Goal: Task Accomplishment & Management: Use online tool/utility

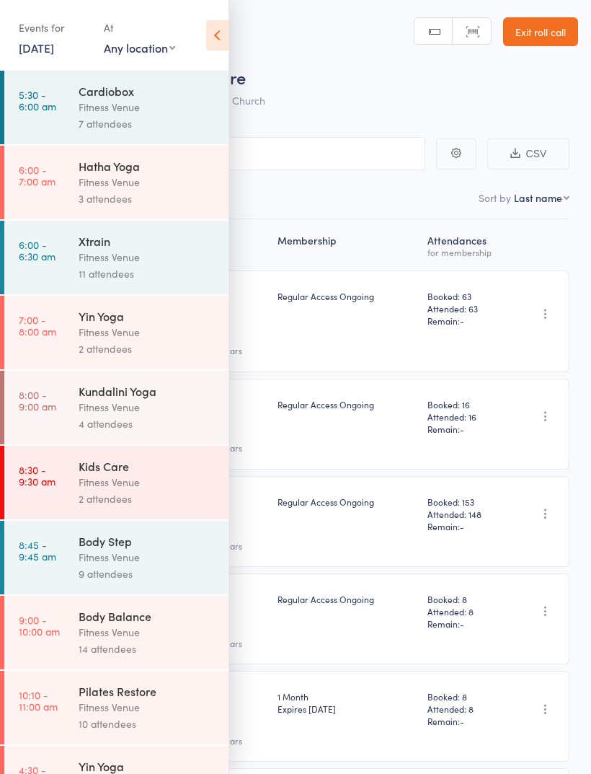
scroll to position [291, 0]
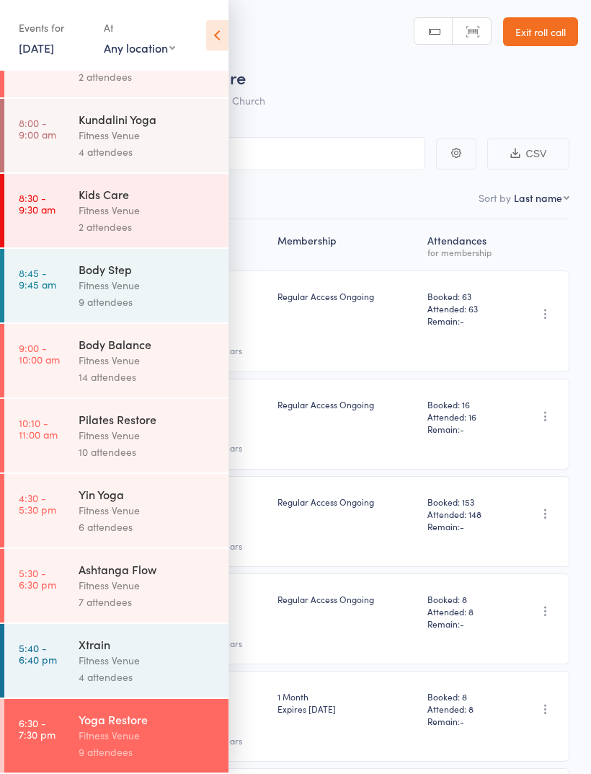
click at [216, 37] on icon at bounding box center [217, 35] width 22 height 30
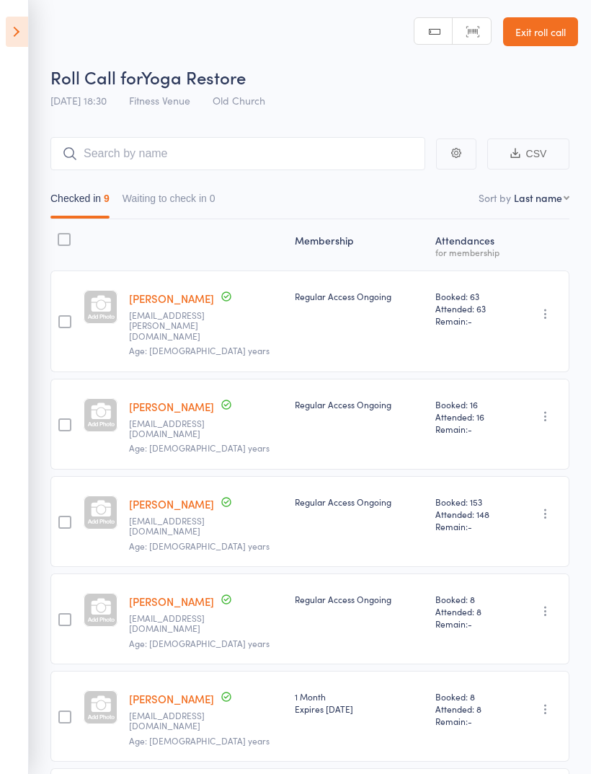
click at [17, 30] on icon at bounding box center [17, 32] width 22 height 30
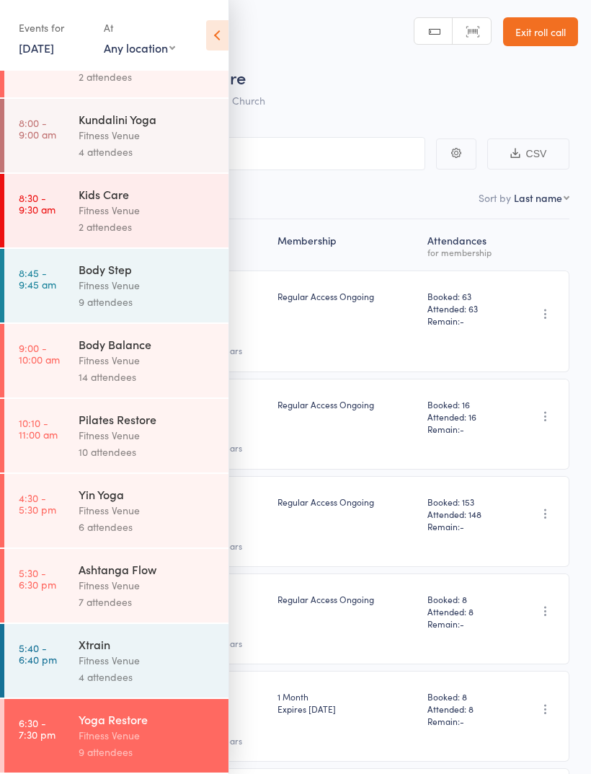
click at [220, 41] on icon at bounding box center [217, 35] width 22 height 30
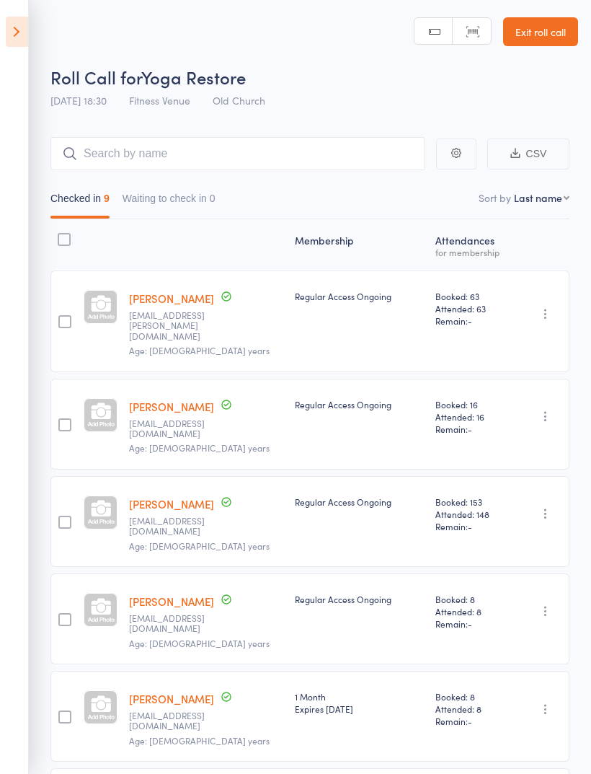
click at [26, 31] on icon at bounding box center [17, 32] width 22 height 30
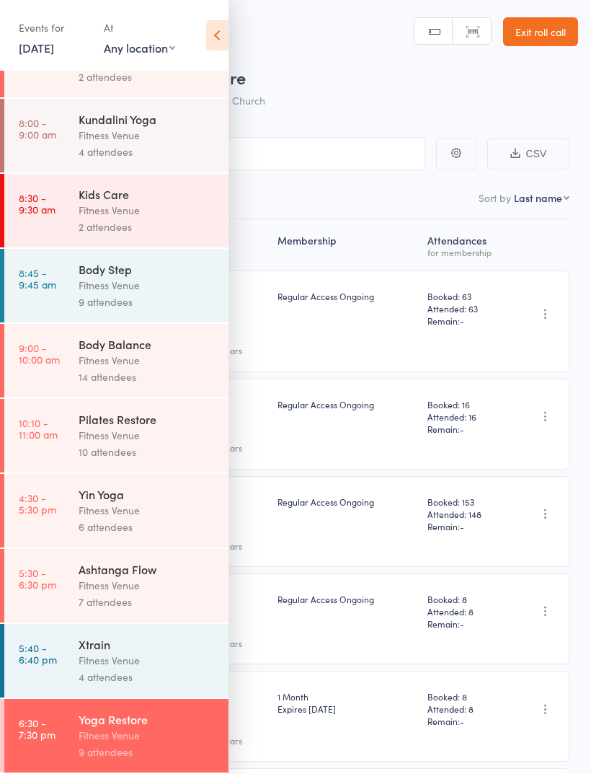
click at [54, 48] on link "[DATE]" at bounding box center [36, 48] width 35 height 16
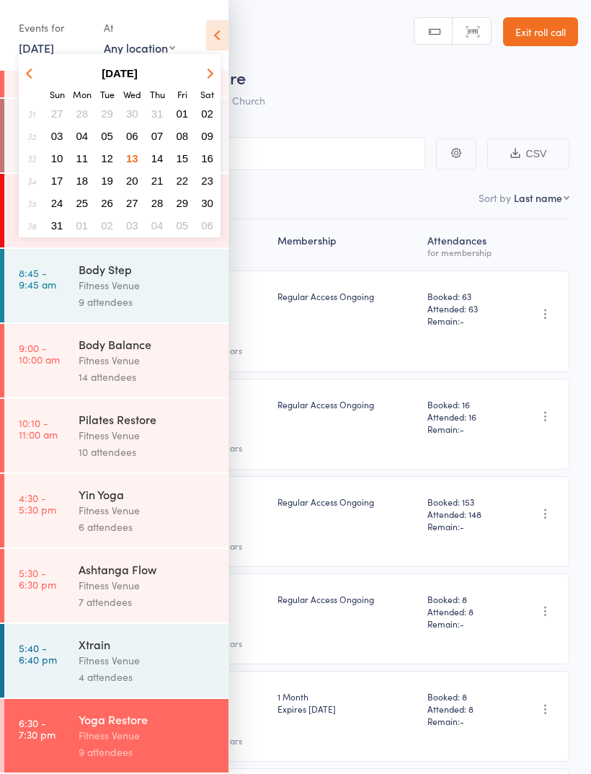
click at [162, 158] on span "14" at bounding box center [157, 158] width 12 height 12
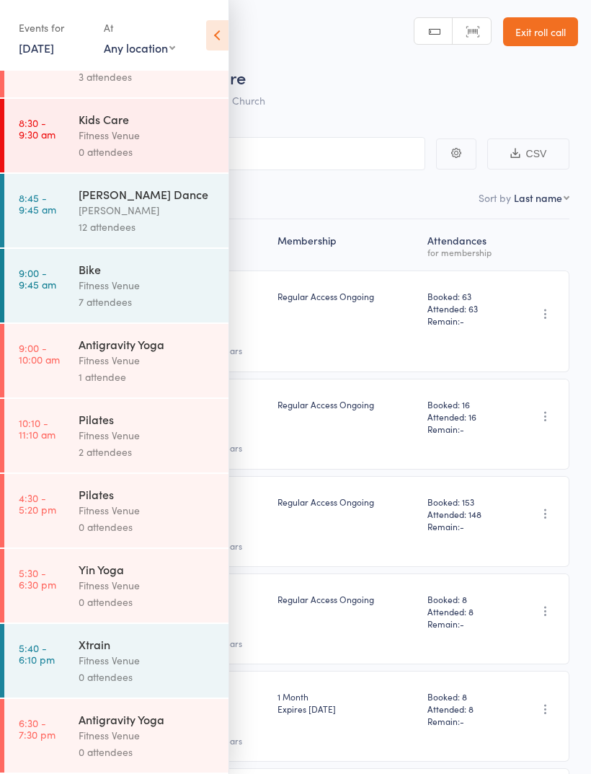
scroll to position [214, 0]
click at [159, 354] on div "Fitness Venue" at bounding box center [148, 360] width 138 height 17
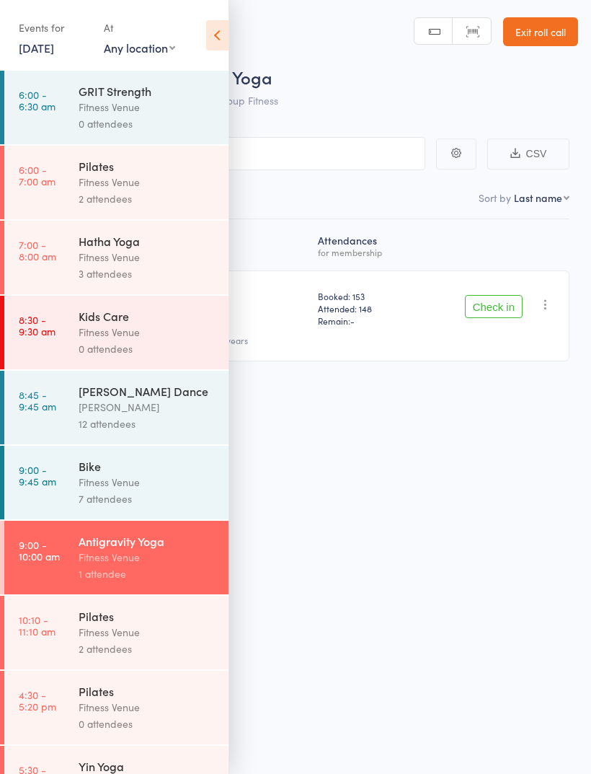
click at [221, 40] on icon at bounding box center [217, 35] width 22 height 30
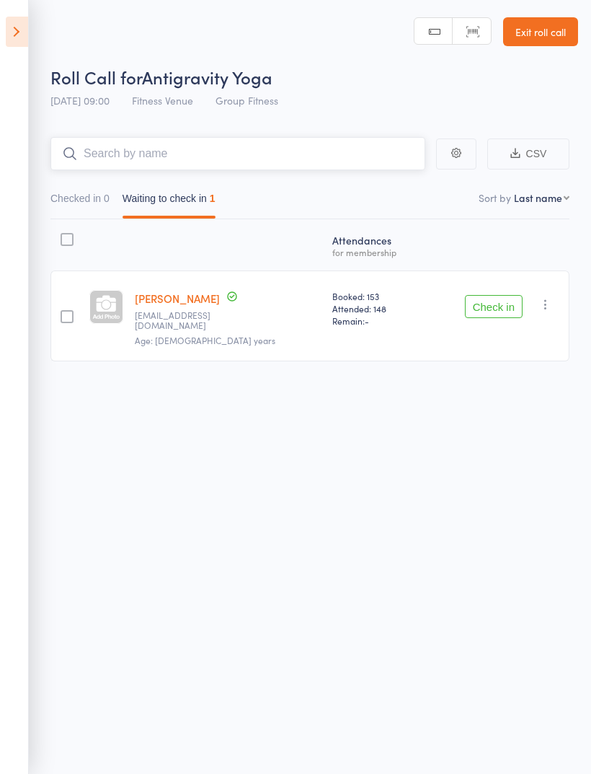
click at [106, 150] on input "search" at bounding box center [237, 153] width 375 height 33
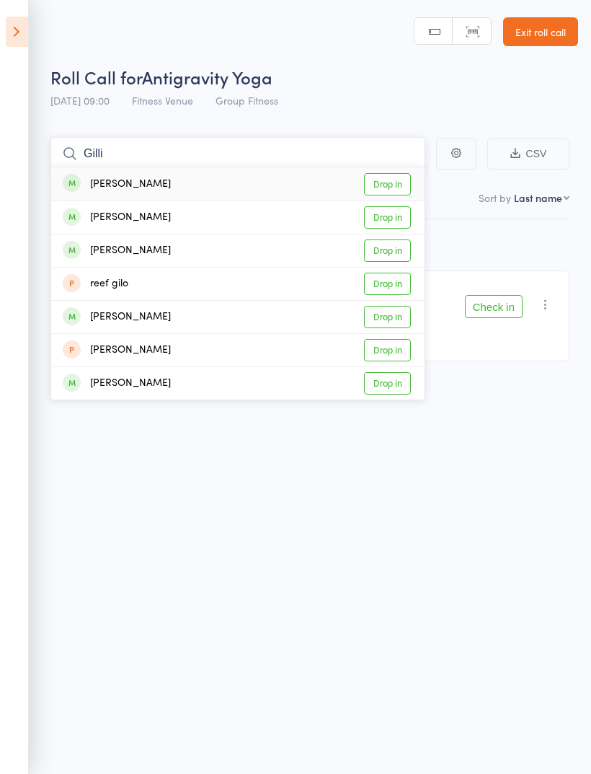
type input "Gilli"
click at [394, 181] on link "Drop in" at bounding box center [387, 184] width 47 height 22
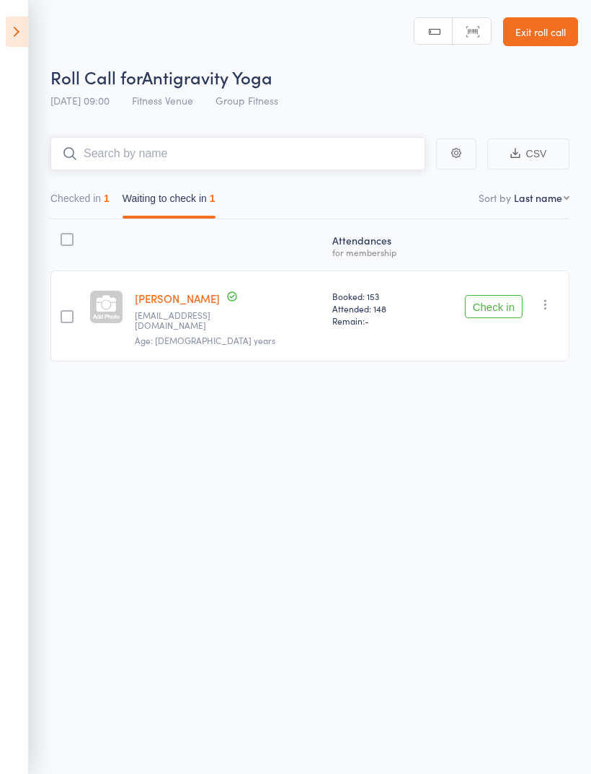
click at [118, 147] on input "search" at bounding box center [237, 153] width 375 height 33
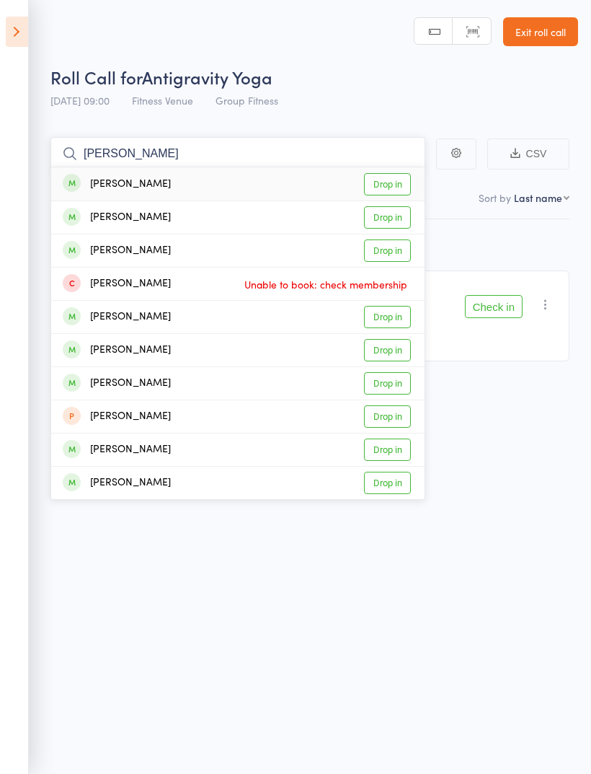
type input "[PERSON_NAME]"
click at [384, 175] on link "Drop in" at bounding box center [387, 184] width 47 height 22
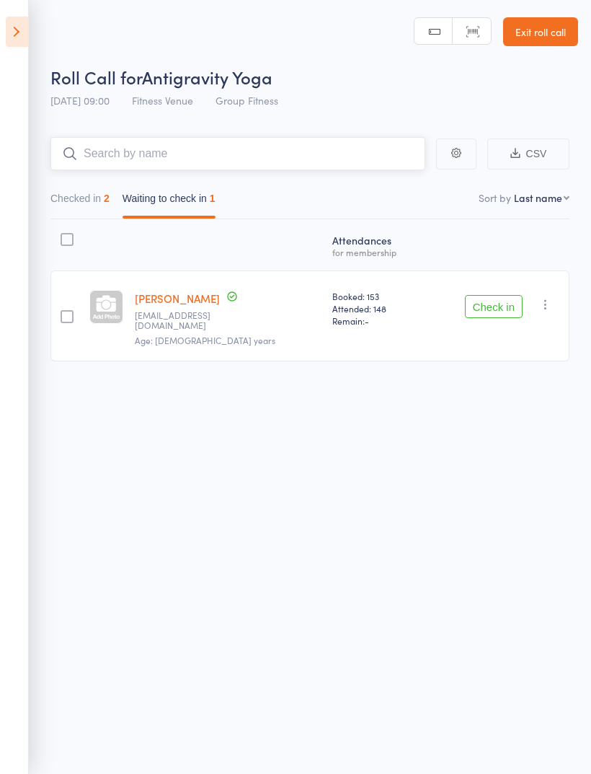
click at [107, 164] on input "search" at bounding box center [237, 153] width 375 height 33
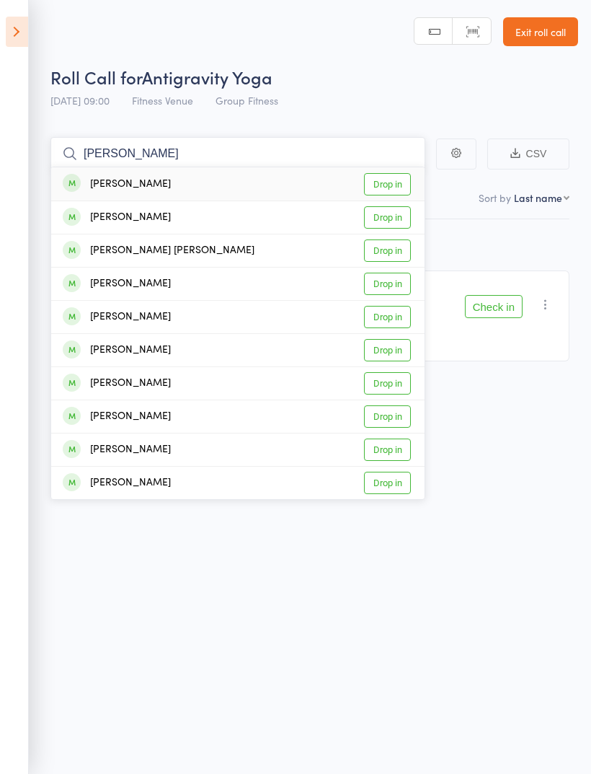
type input "[PERSON_NAME]"
click at [393, 182] on link "Drop in" at bounding box center [387, 184] width 47 height 22
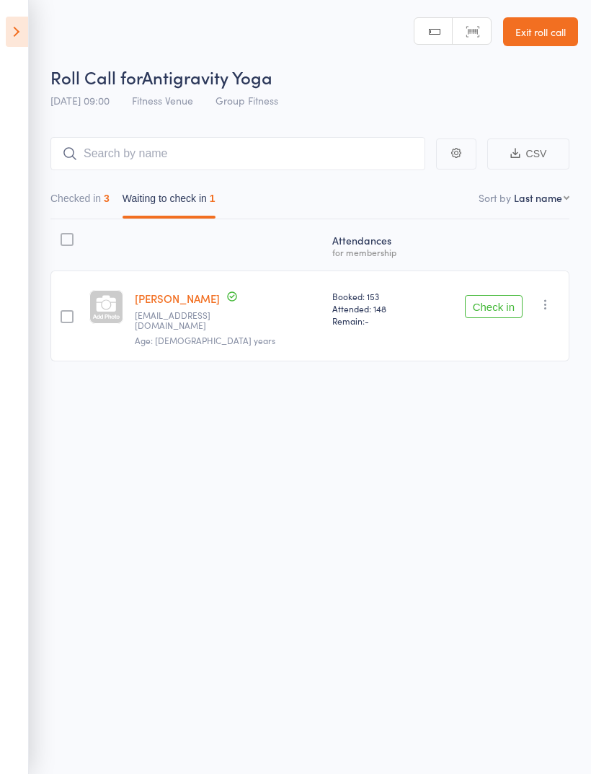
click at [498, 303] on button "Check in" at bounding box center [494, 306] width 58 height 23
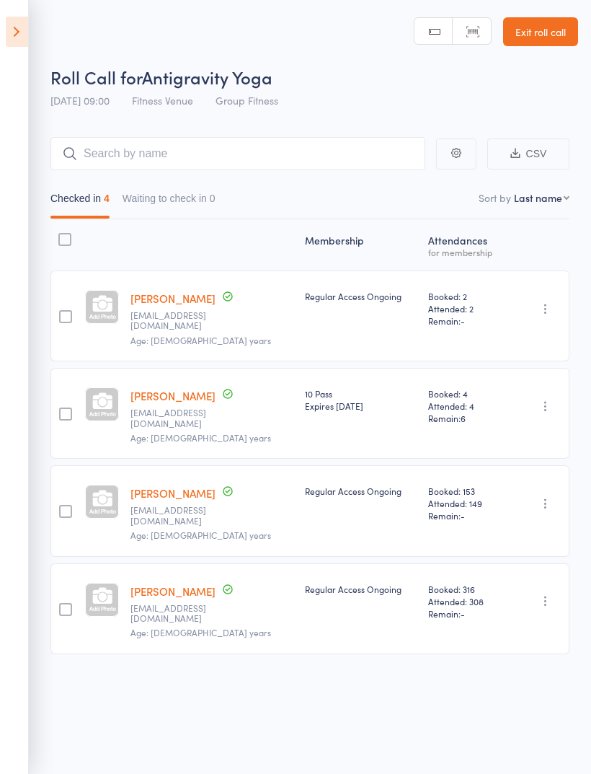
click at [15, 45] on icon at bounding box center [17, 32] width 22 height 30
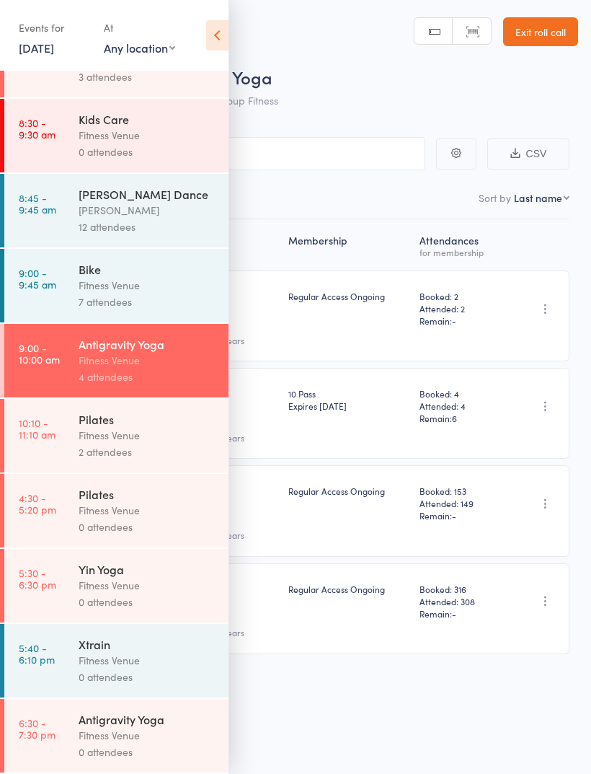
scroll to position [214, 0]
click at [223, 40] on icon at bounding box center [217, 35] width 22 height 30
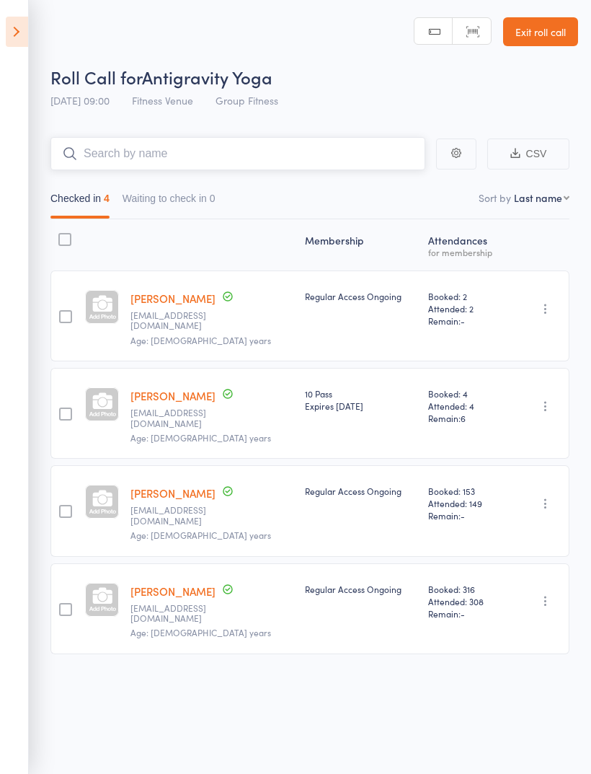
click at [118, 150] on input "search" at bounding box center [237, 153] width 375 height 33
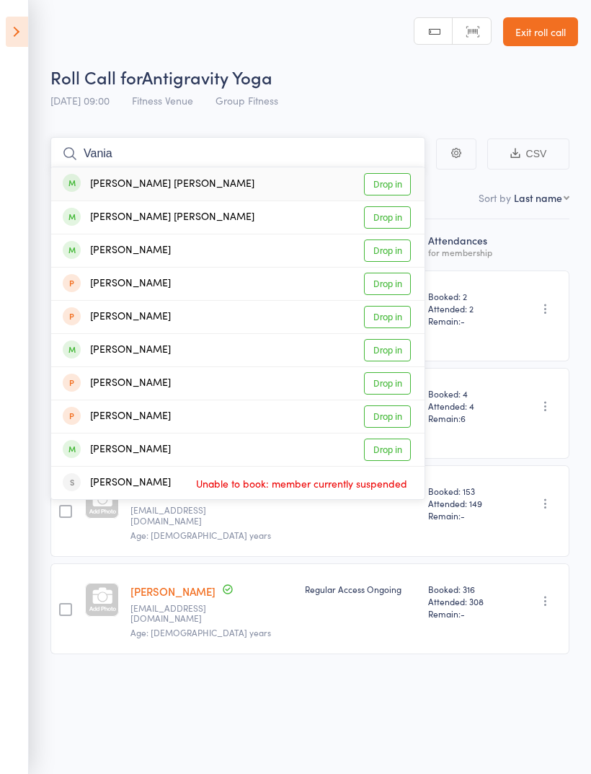
type input "Vania"
click at [389, 185] on link "Drop in" at bounding box center [387, 184] width 47 height 22
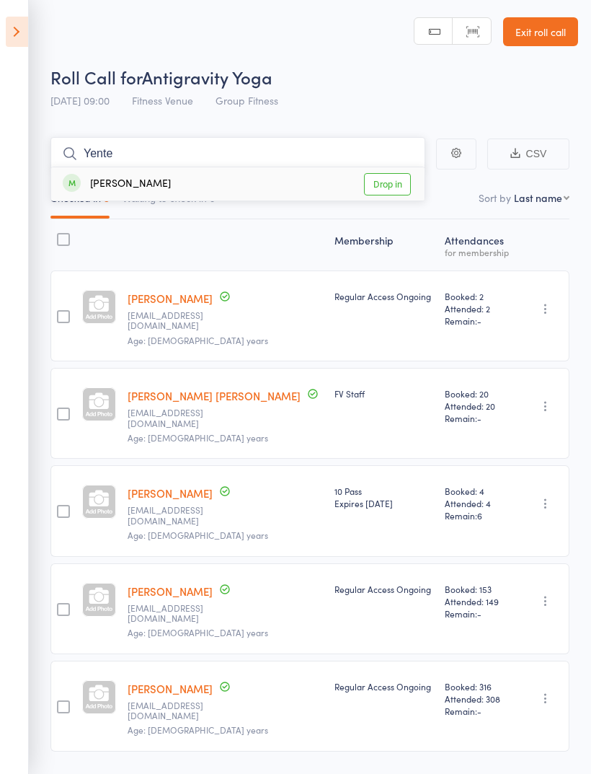
type input "Yente"
click at [387, 183] on link "Drop in" at bounding box center [387, 184] width 47 height 22
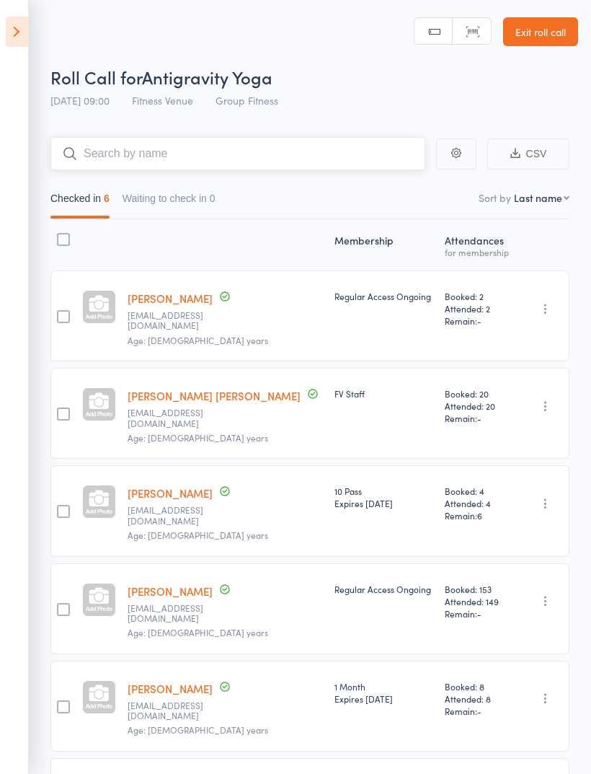
click at [117, 150] on input "search" at bounding box center [237, 153] width 375 height 33
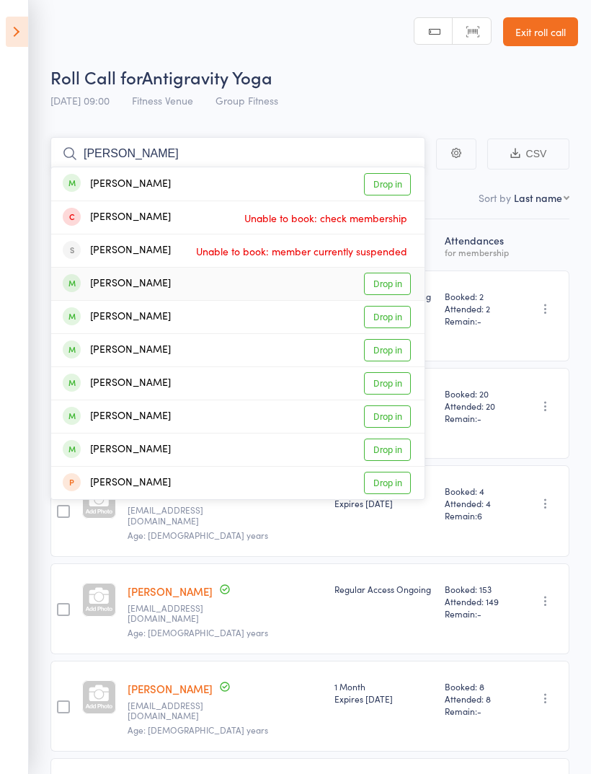
type input "[PERSON_NAME]"
click at [386, 293] on link "Drop in" at bounding box center [387, 284] width 47 height 22
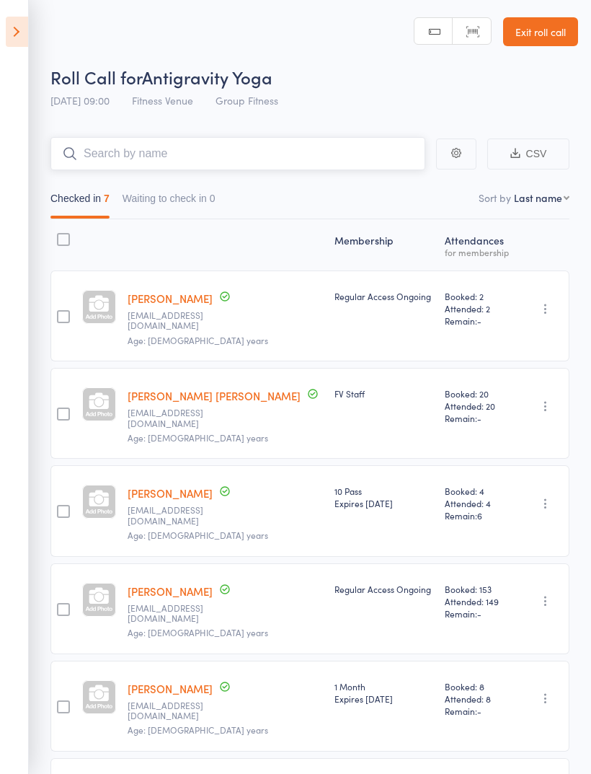
click at [110, 149] on input "search" at bounding box center [237, 153] width 375 height 33
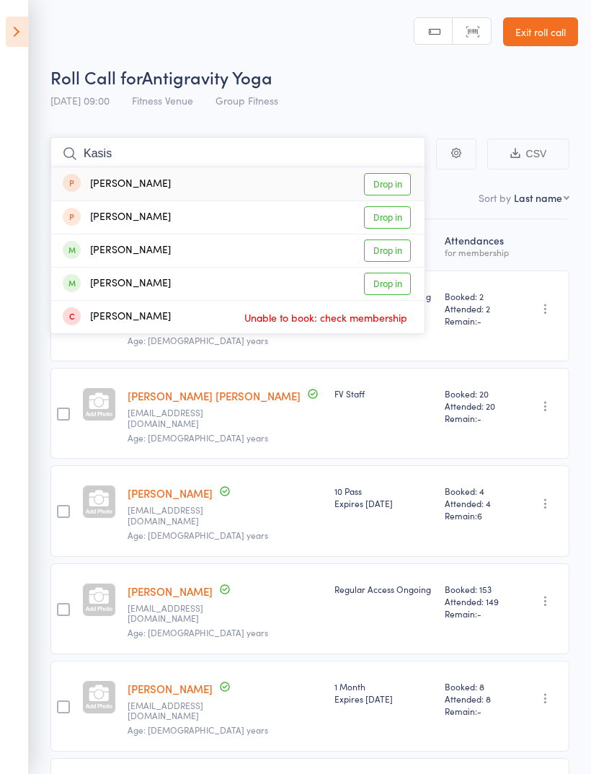
type input "Kasis"
click at [393, 254] on link "Drop in" at bounding box center [387, 250] width 47 height 22
